Goal: Task Accomplishment & Management: Complete application form

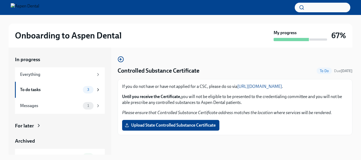
scroll to position [10, 0]
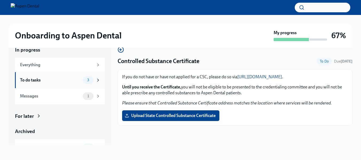
click at [59, 79] on div "To do tasks" at bounding box center [50, 80] width 61 height 6
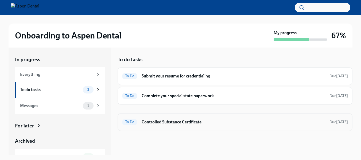
click at [199, 123] on h6 "Controlled Substance Certificate" at bounding box center [232, 122] width 183 height 6
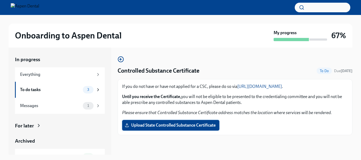
click at [156, 122] on label "Upload State Controlled Substance Certificate" at bounding box center [170, 125] width 97 height 11
click at [0, 0] on input "Upload State Controlled Substance Certificate" at bounding box center [0, 0] width 0 height 0
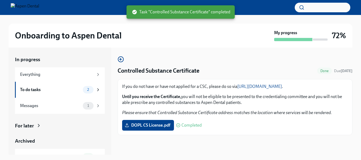
scroll to position [10, 0]
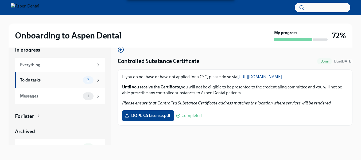
click at [35, 80] on div "To do tasks" at bounding box center [50, 80] width 61 height 6
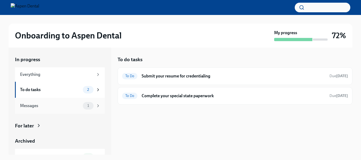
click at [51, 104] on div "Messages" at bounding box center [50, 106] width 61 height 6
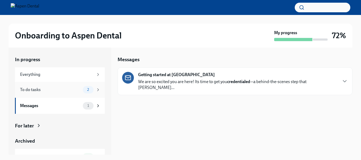
click at [58, 91] on div "To do tasks" at bounding box center [50, 90] width 61 height 6
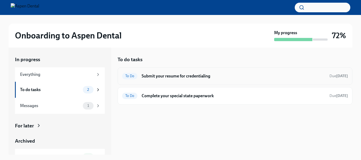
click at [203, 77] on h6 "Submit your resume for credentialing" at bounding box center [232, 76] width 183 height 6
